Goal: Information Seeking & Learning: Learn about a topic

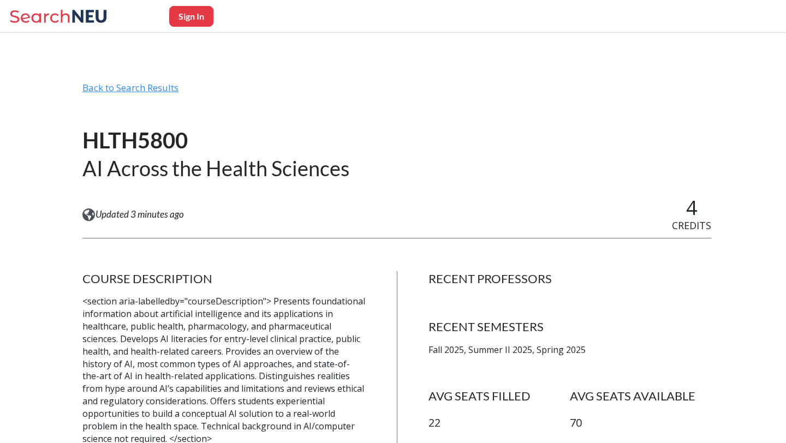
click at [110, 83] on div "Back to Search Results" at bounding box center [396, 92] width 629 height 21
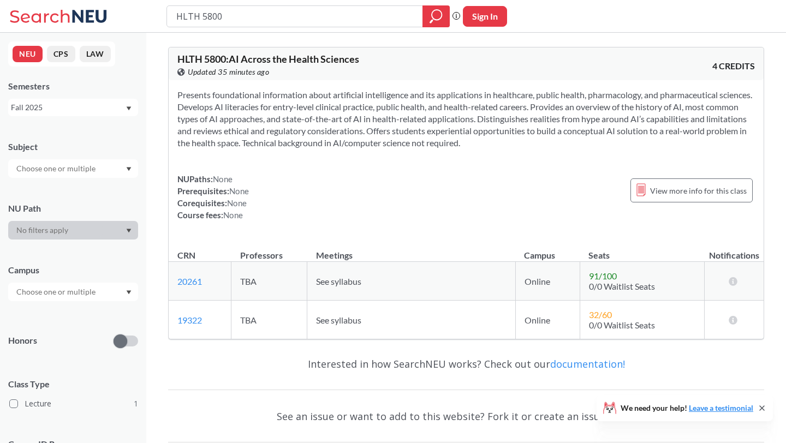
drag, startPoint x: 226, startPoint y: 16, endPoint x: 129, endPoint y: 9, distance: 96.9
click at [129, 9] on div "HLTH 5800 Phrase search guarantees the exact search appears in the results. Ex.…" at bounding box center [393, 16] width 786 height 33
type input "HINF 5407"
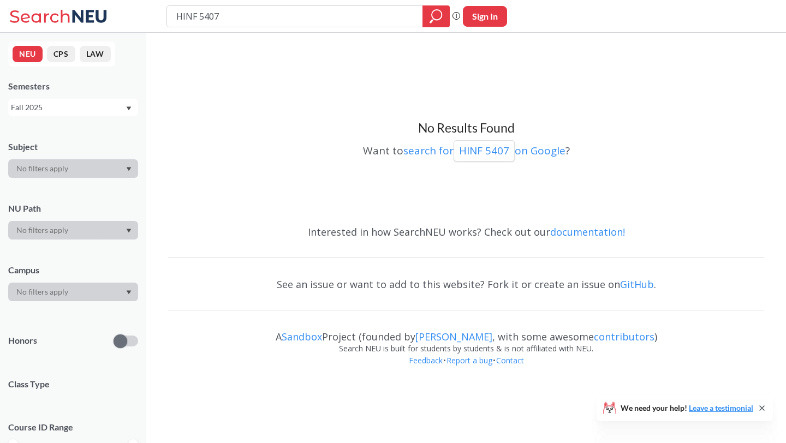
click at [100, 109] on div "Fall 2025" at bounding box center [68, 108] width 114 height 12
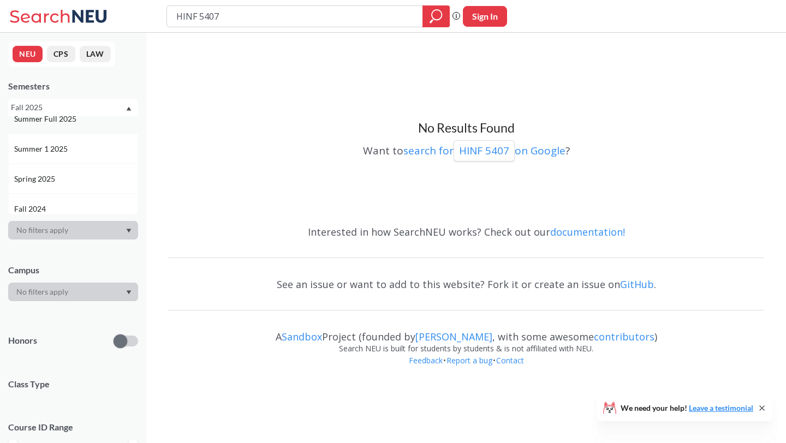
scroll to position [78, 0]
click at [91, 172] on div "Spring 2025" at bounding box center [75, 174] width 123 height 12
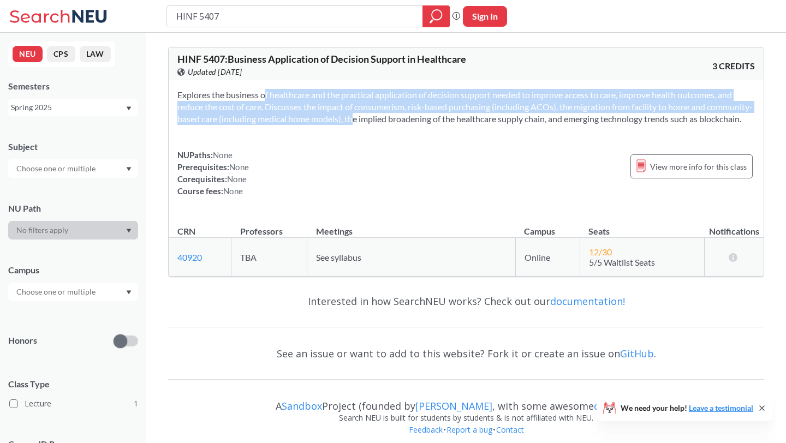
drag, startPoint x: 248, startPoint y: 108, endPoint x: 385, endPoint y: 130, distance: 138.8
click at [385, 125] on section "Explores the business of healthcare and the practical application of decision s…" at bounding box center [466, 107] width 578 height 36
